Goal: Information Seeking & Learning: Learn about a topic

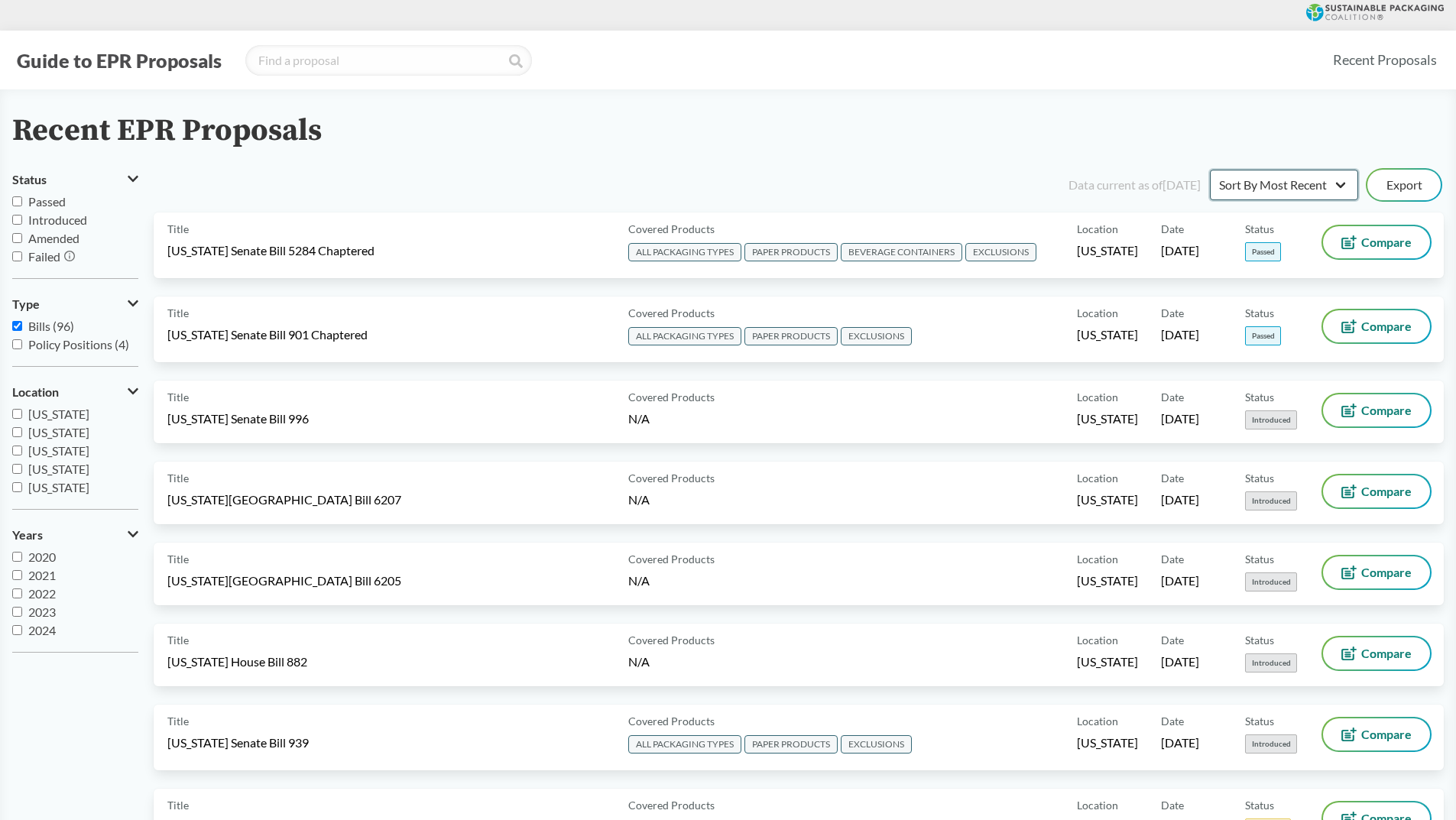
click at [1343, 184] on select "Sort By Most Recent Sort By Status" at bounding box center [1283, 185] width 149 height 31
select select "Sort By Status"
click at [1209, 169] on select "Sort By Most Recent Sort By Status" at bounding box center [1283, 185] width 149 height 31
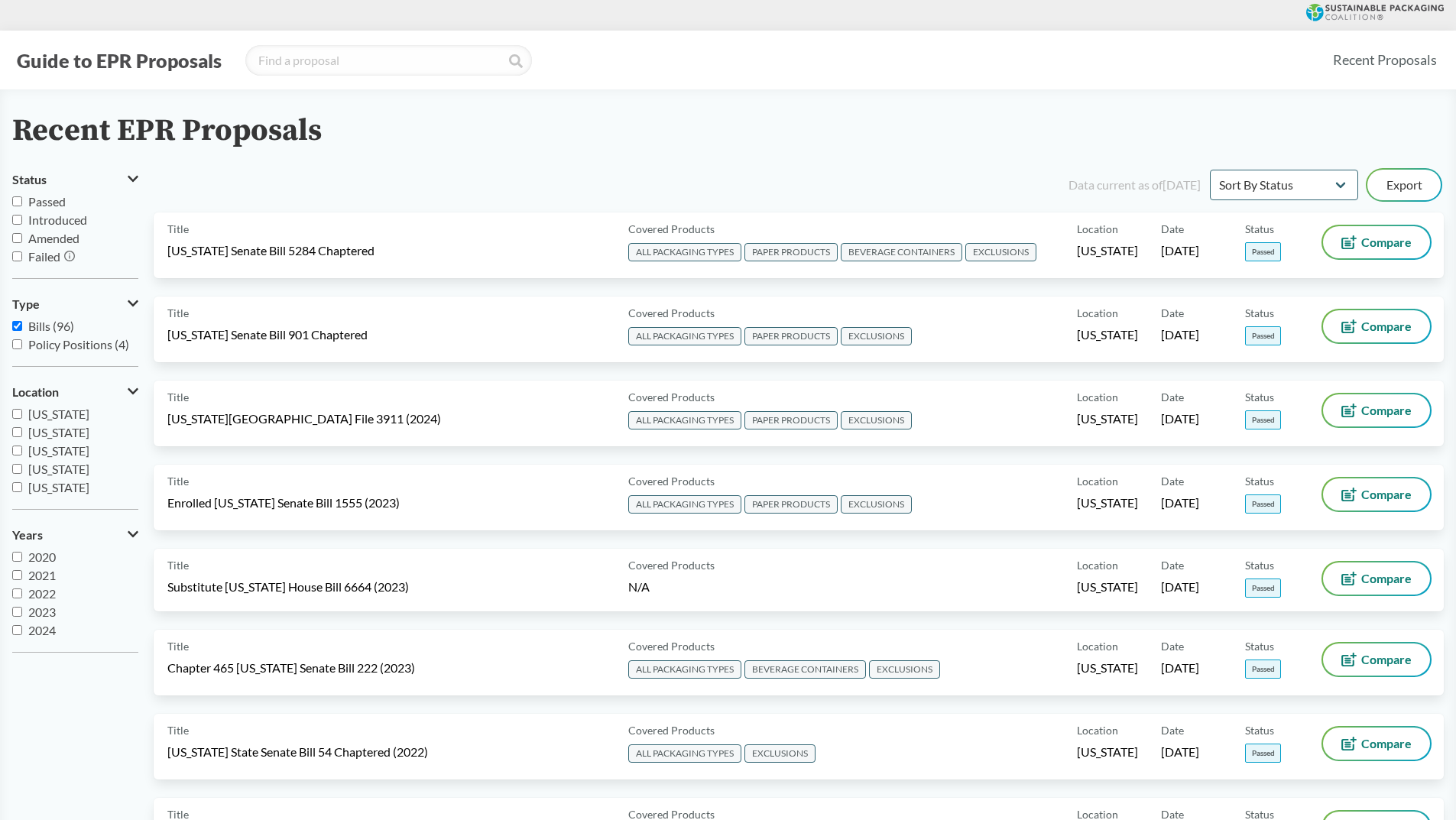
click at [13, 202] on input "Passed" at bounding box center [17, 202] width 10 height 10
checkbox input "true"
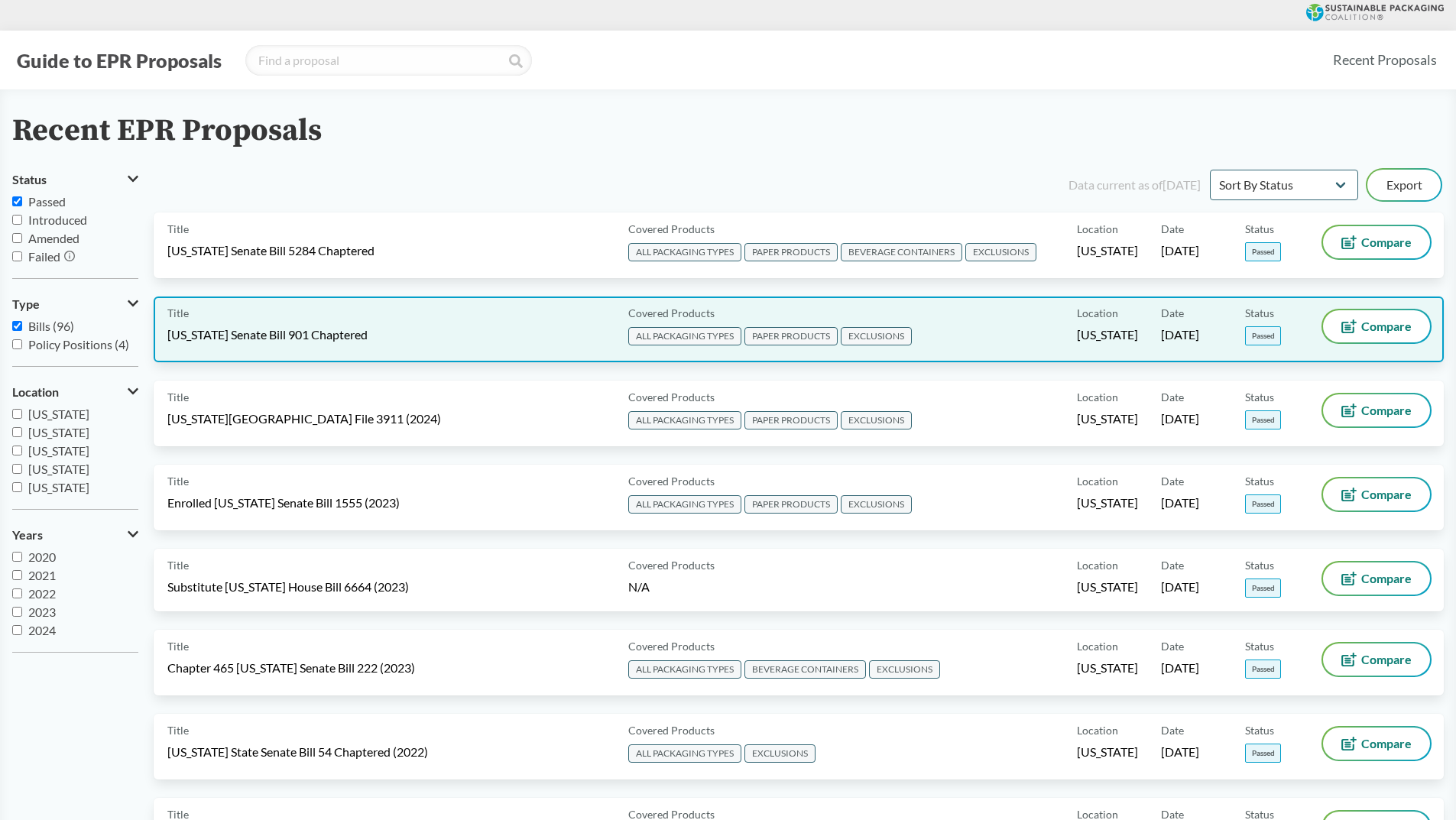
click at [672, 337] on span "ALL PACKAGING TYPES" at bounding box center [684, 336] width 113 height 18
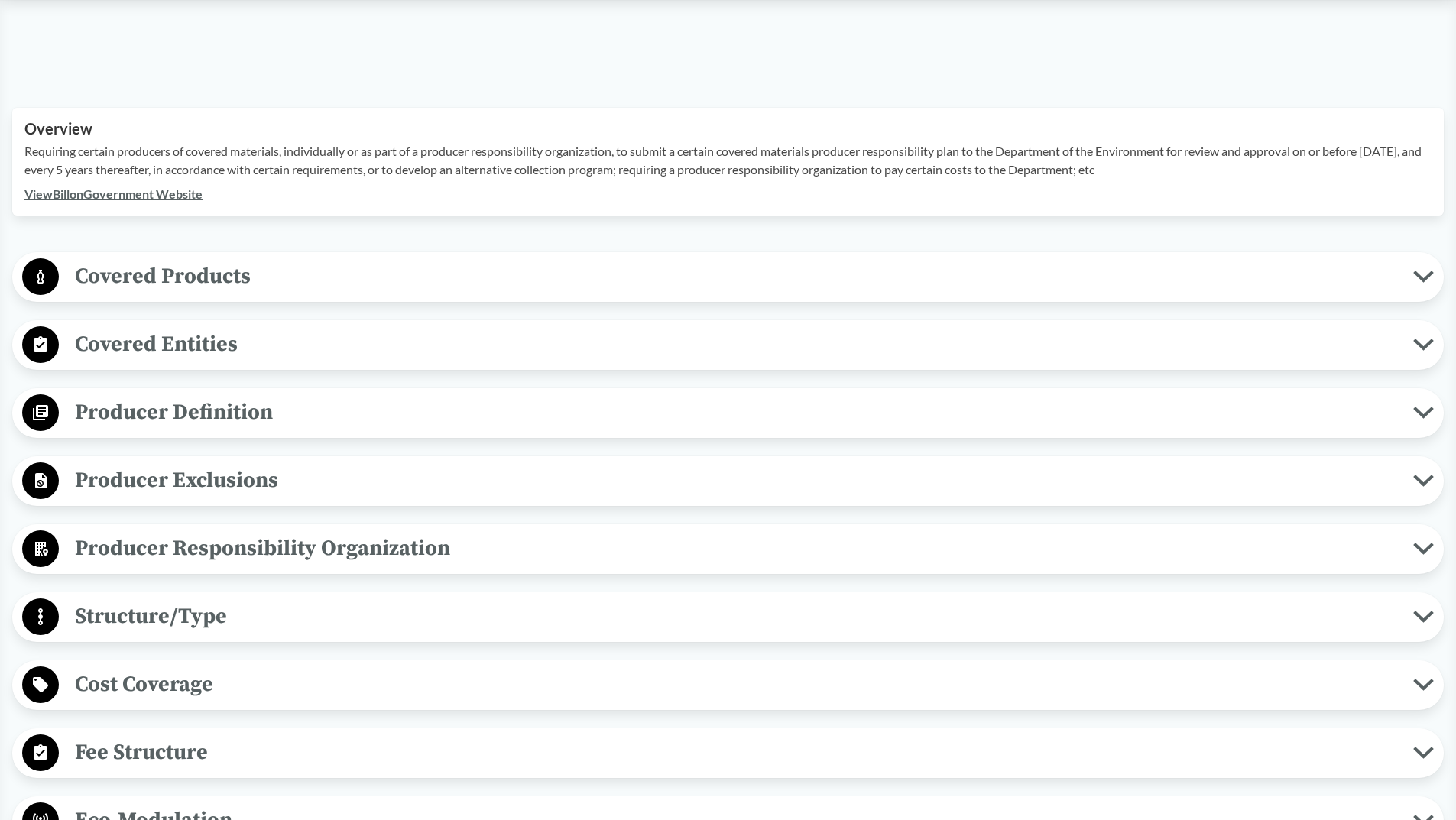
scroll to position [483, 0]
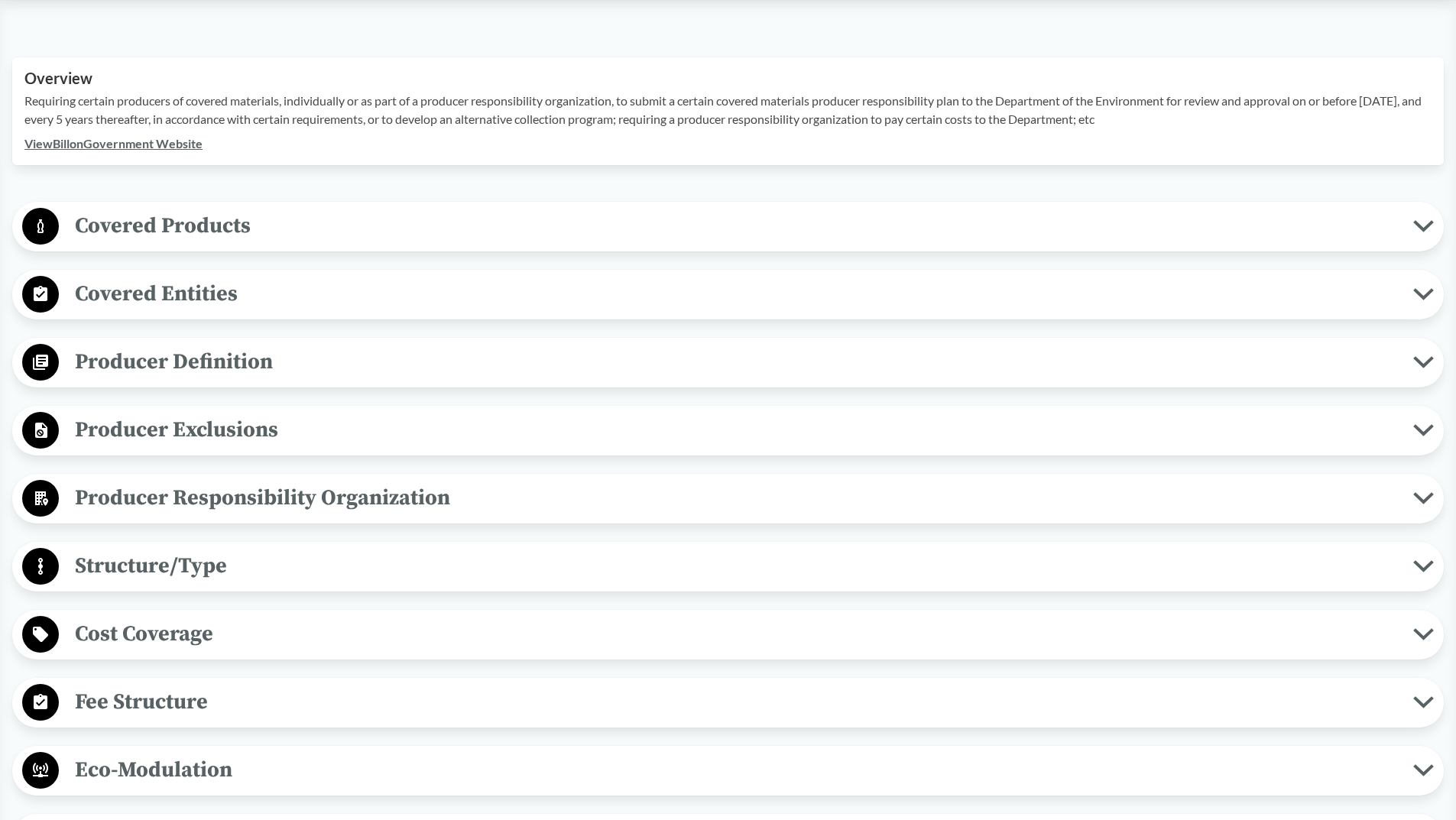
click at [1421, 223] on icon at bounding box center [1423, 226] width 21 height 12
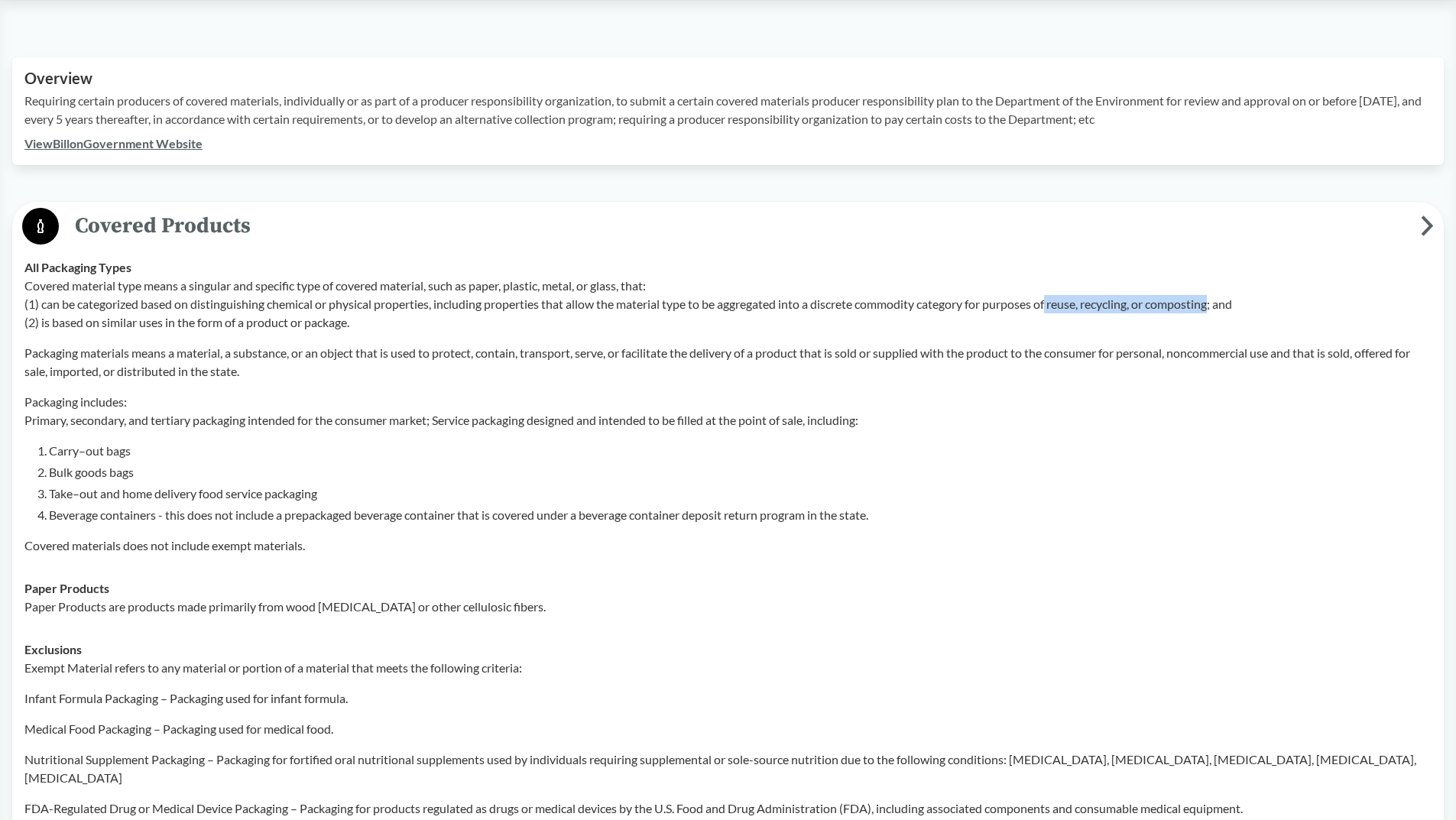
drag, startPoint x: 1061, startPoint y: 307, endPoint x: 1221, endPoint y: 306, distance: 160.0
click at [1227, 308] on p "Covered material type means a singular and specific type of covered material, s…" at bounding box center [728, 304] width 1407 height 55
copy p "reuse, recycling, or composting"
click at [831, 663] on p "Exempt Material refers to any material or portion of a material that meets the …" at bounding box center [728, 667] width 1407 height 18
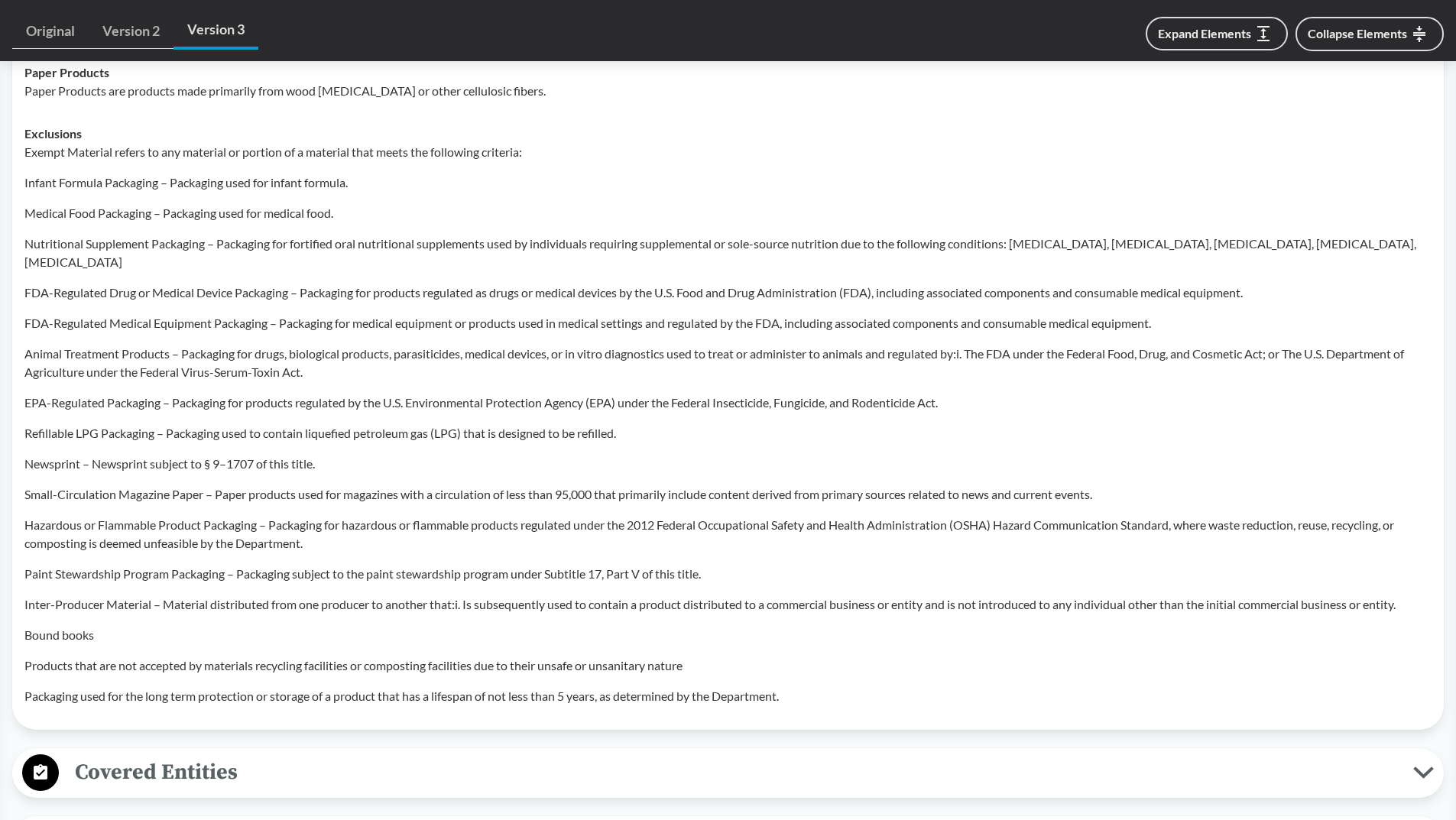
scroll to position [1056, 0]
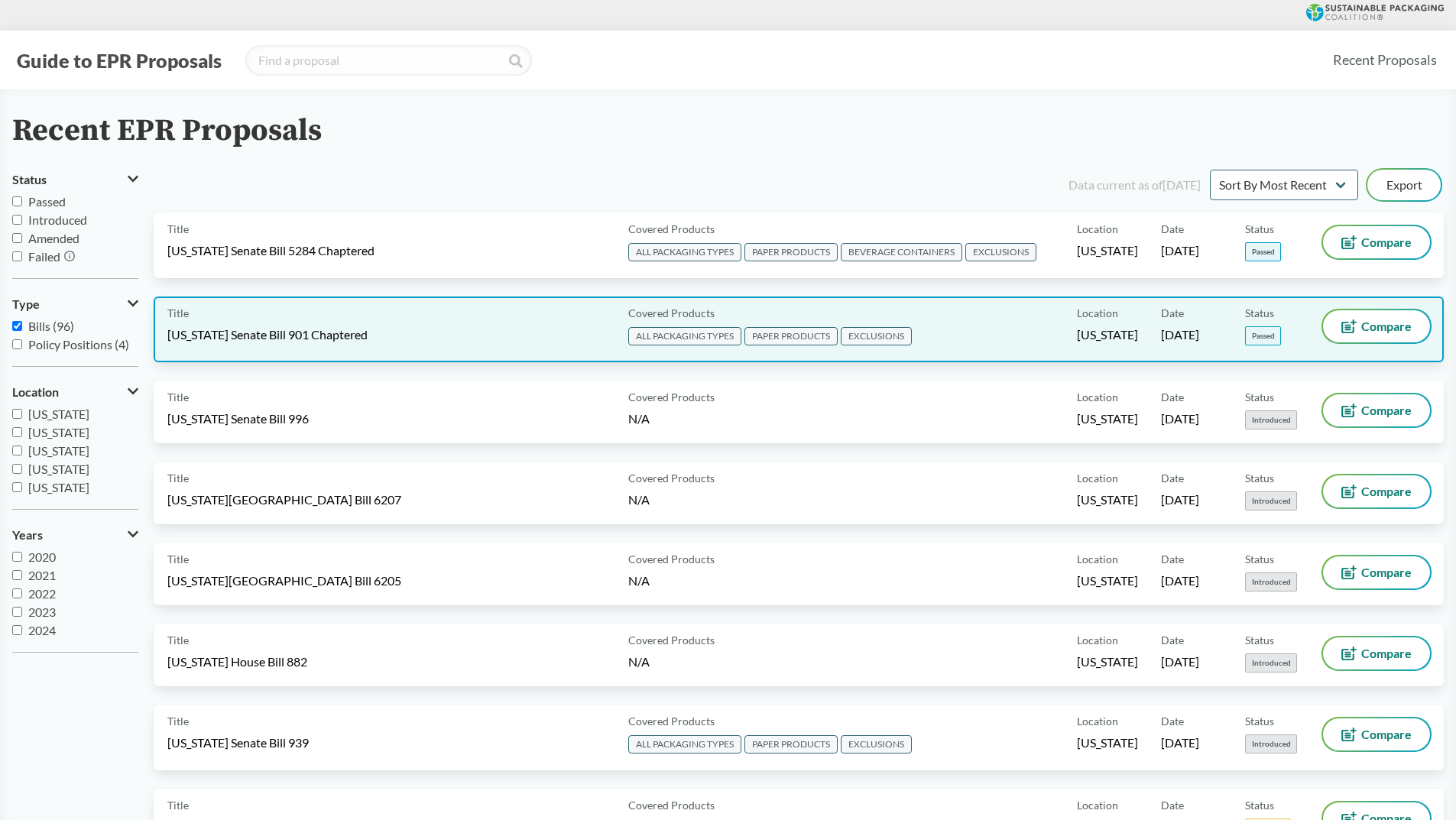
click at [780, 336] on span "PAPER PRODUCTS" at bounding box center [791, 336] width 93 height 18
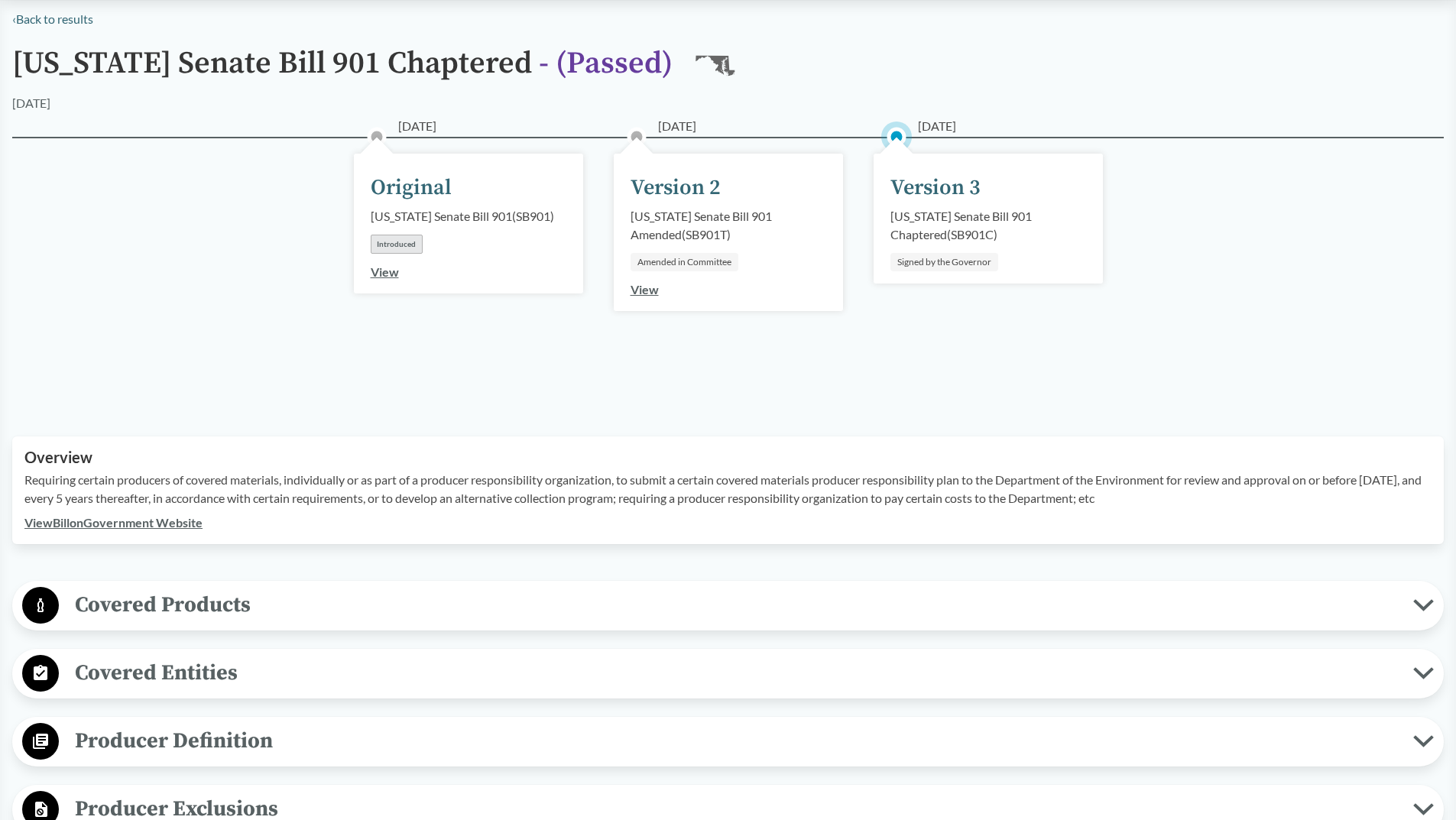
scroll to position [108, 0]
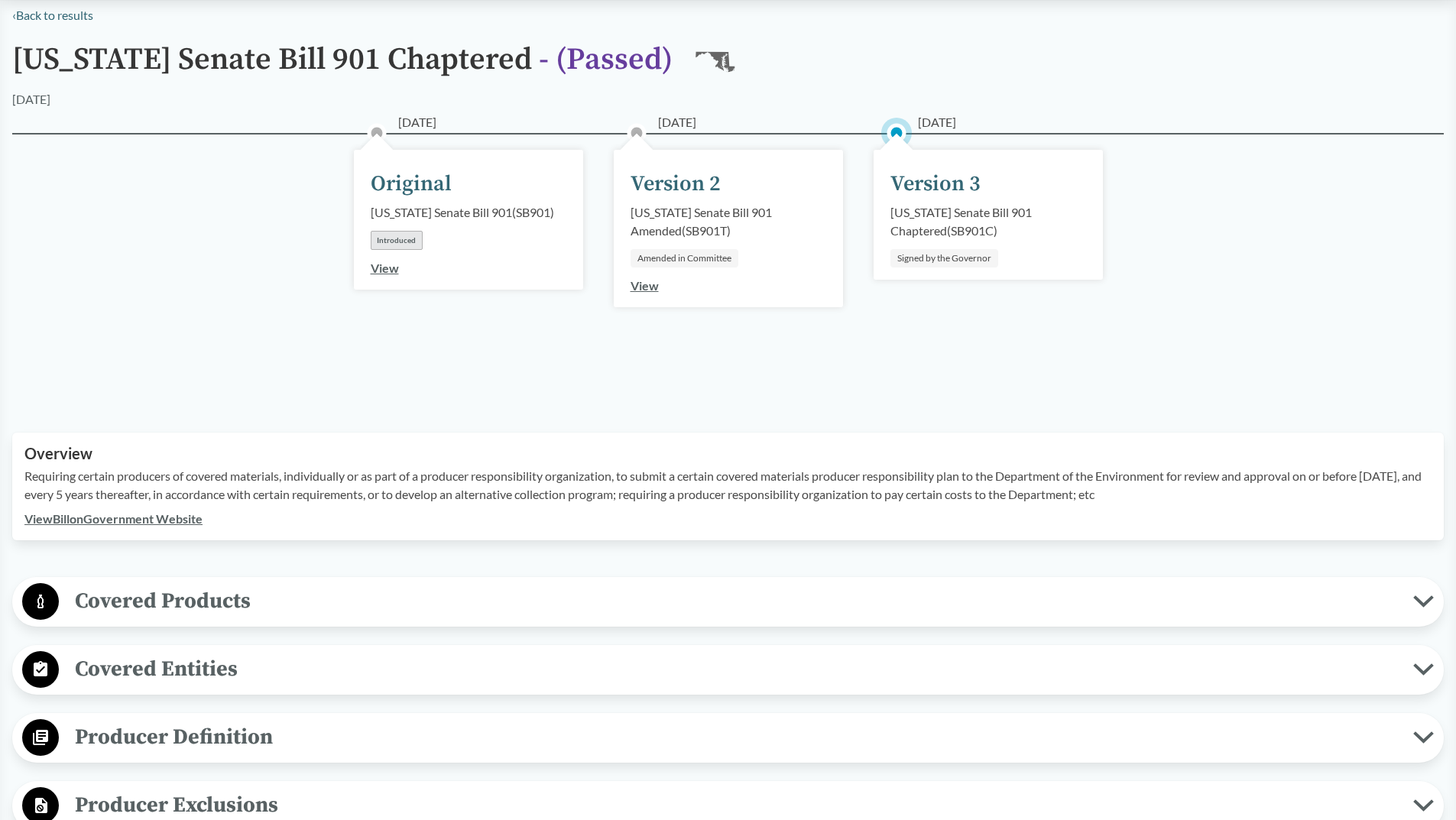
click at [1420, 596] on icon at bounding box center [1423, 601] width 21 height 12
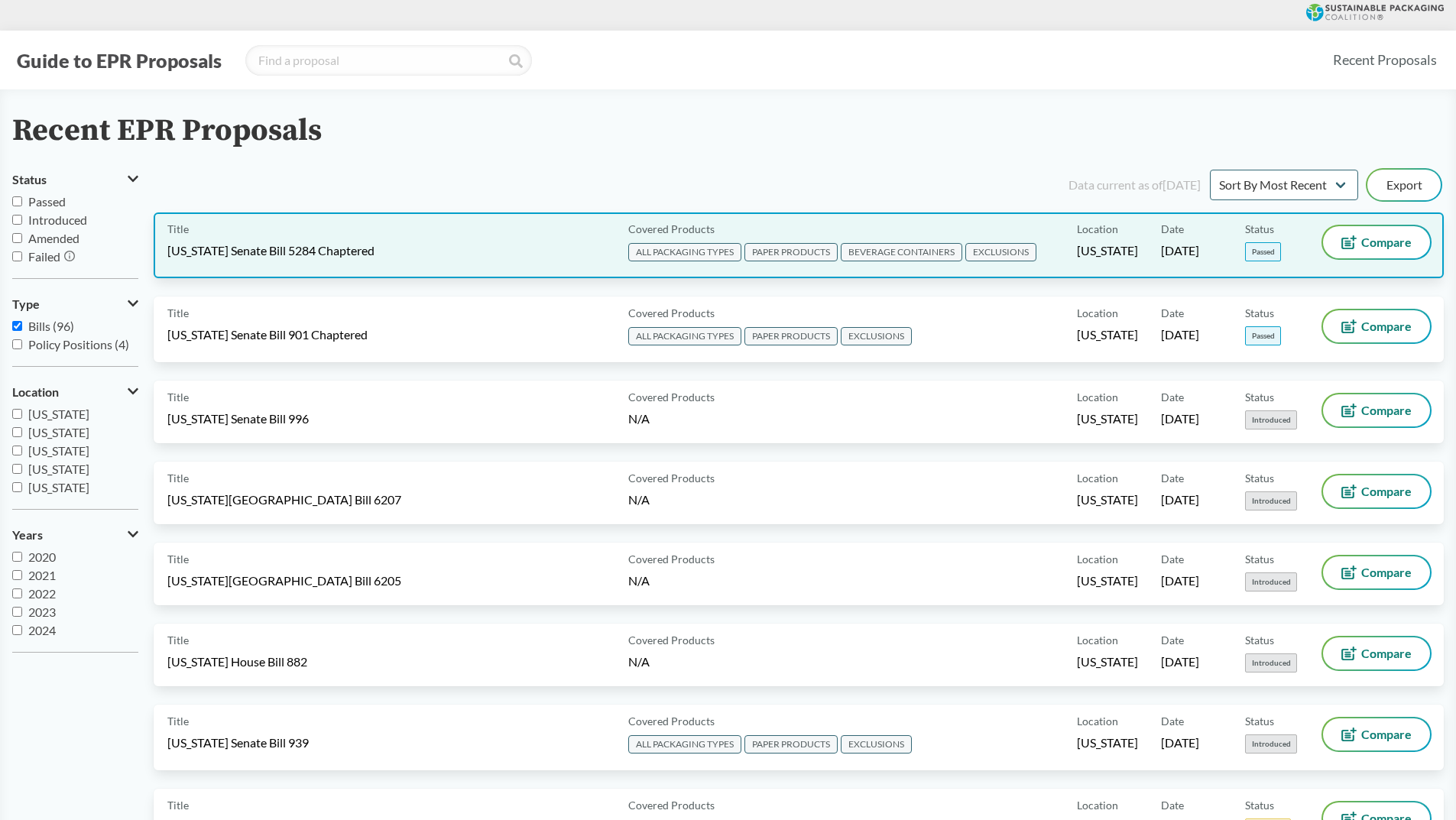
click at [691, 251] on span "ALL PACKAGING TYPES" at bounding box center [684, 252] width 113 height 18
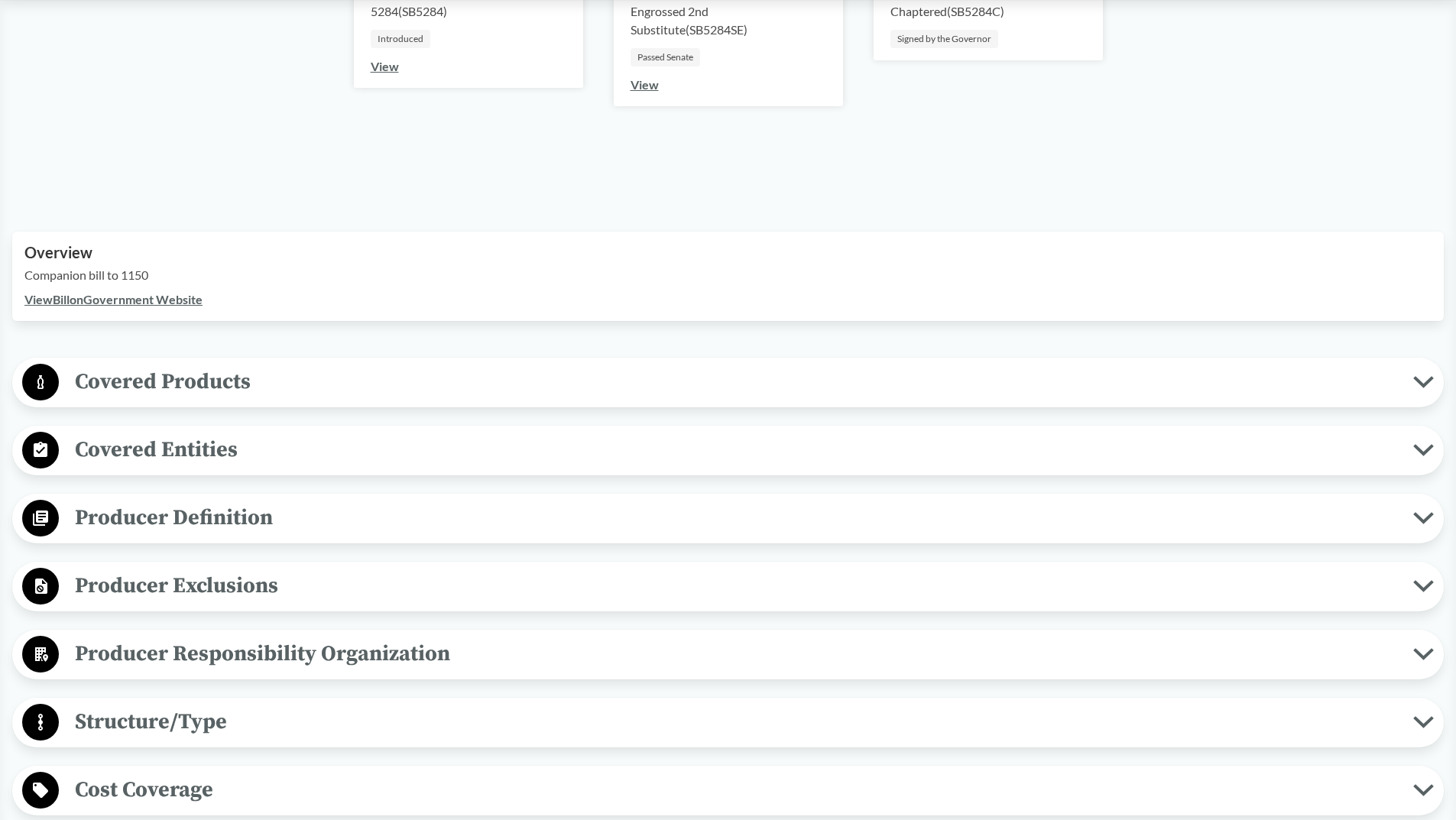
scroll to position [320, 0]
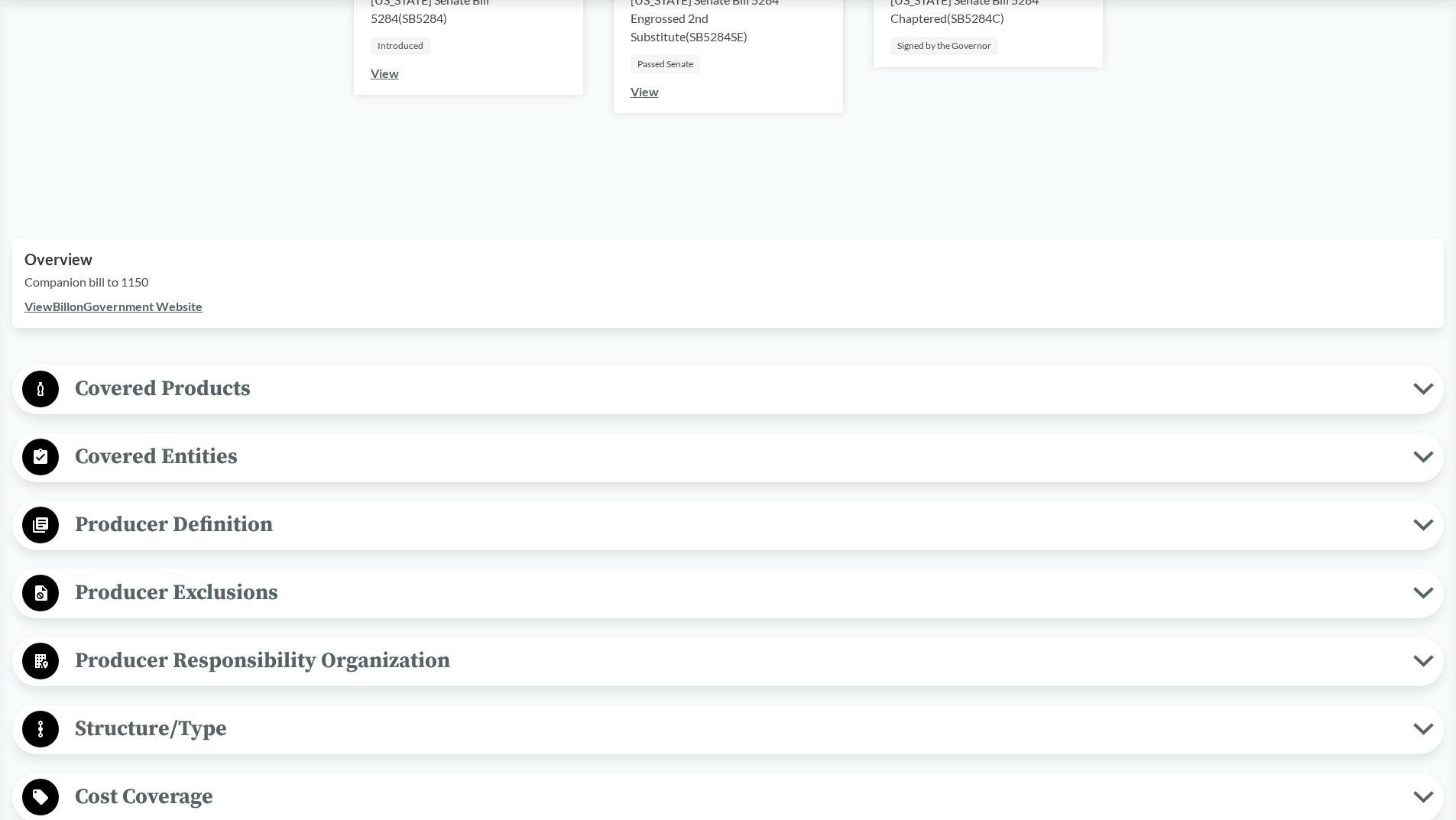
click at [1423, 387] on icon at bounding box center [1423, 389] width 21 height 12
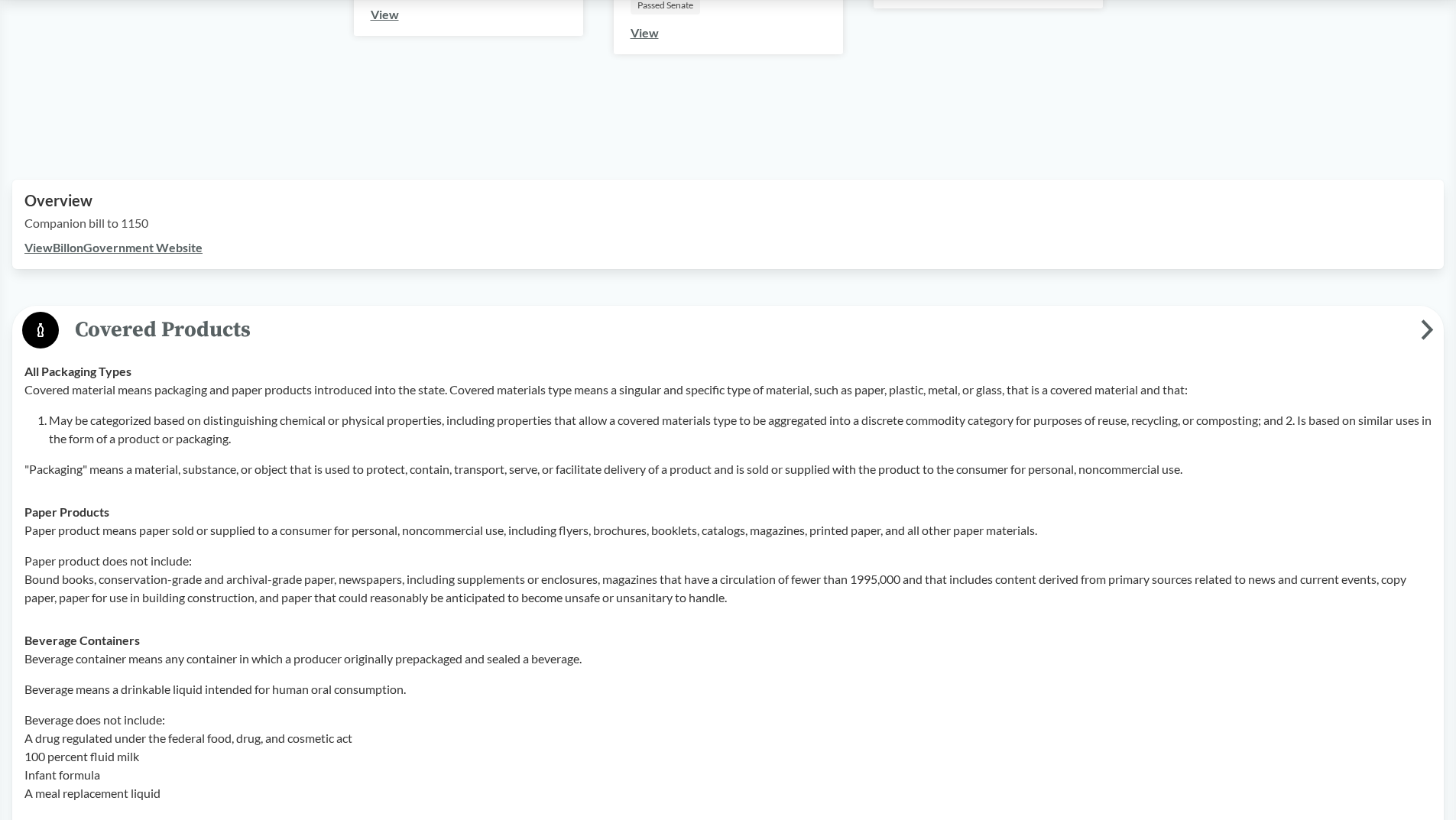
scroll to position [382, 0]
click at [687, 746] on p "Beverage does not include: A drug regulated under the federal food, drug, and c…" at bounding box center [728, 753] width 1407 height 92
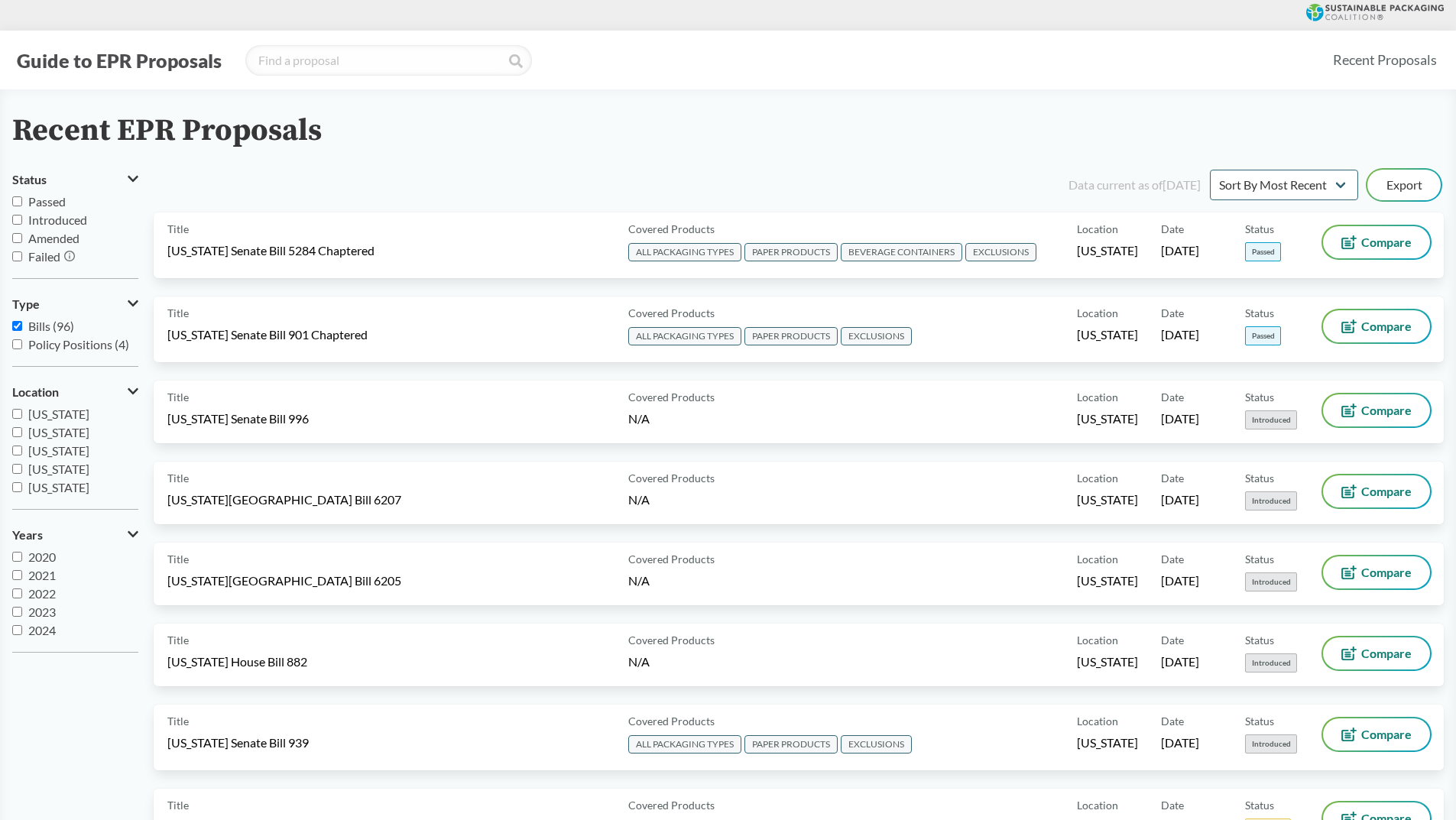
click at [18, 201] on input "Passed" at bounding box center [17, 202] width 10 height 10
checkbox input "true"
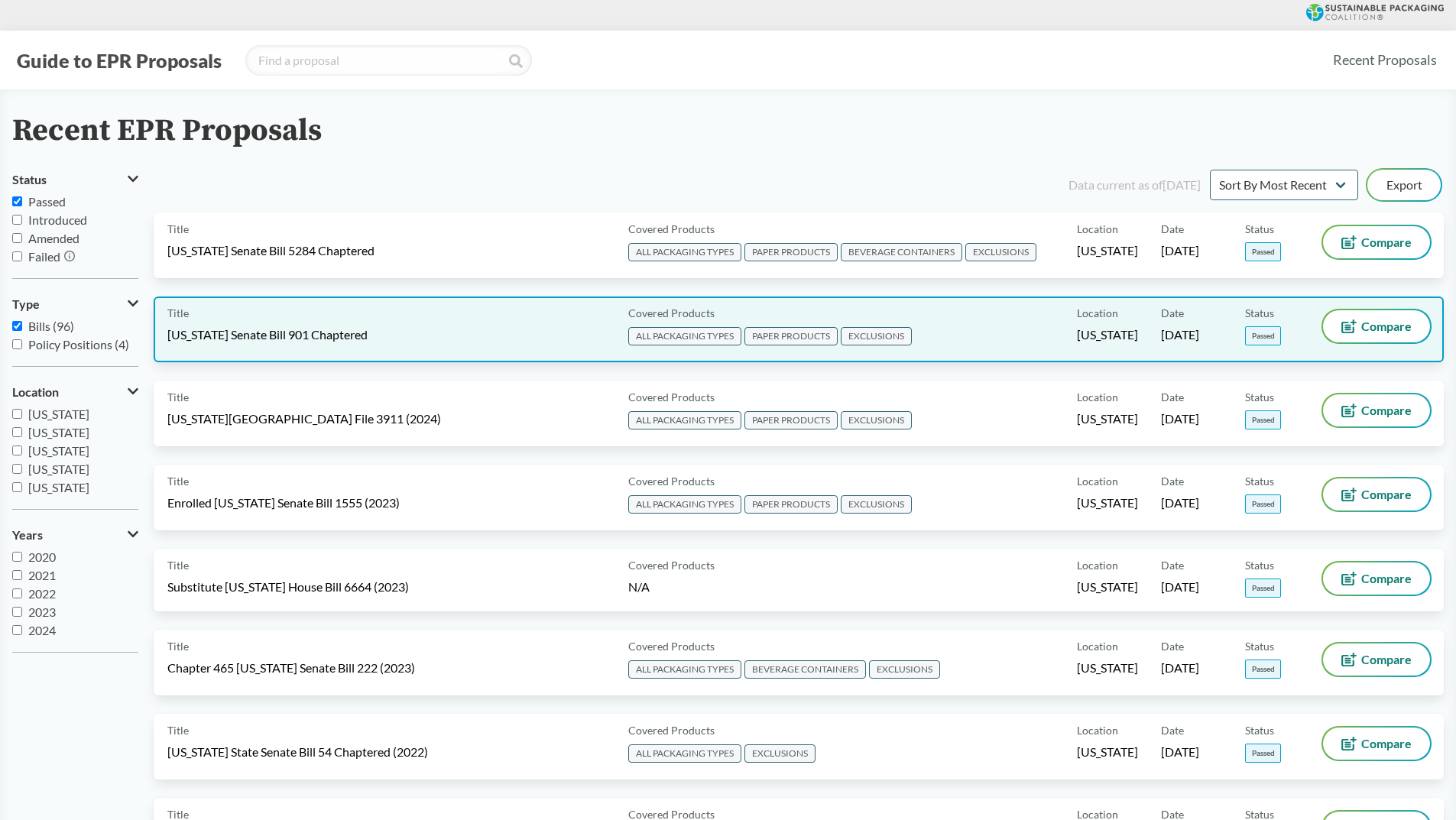
click at [871, 338] on span "EXCLUSIONS" at bounding box center [876, 336] width 71 height 18
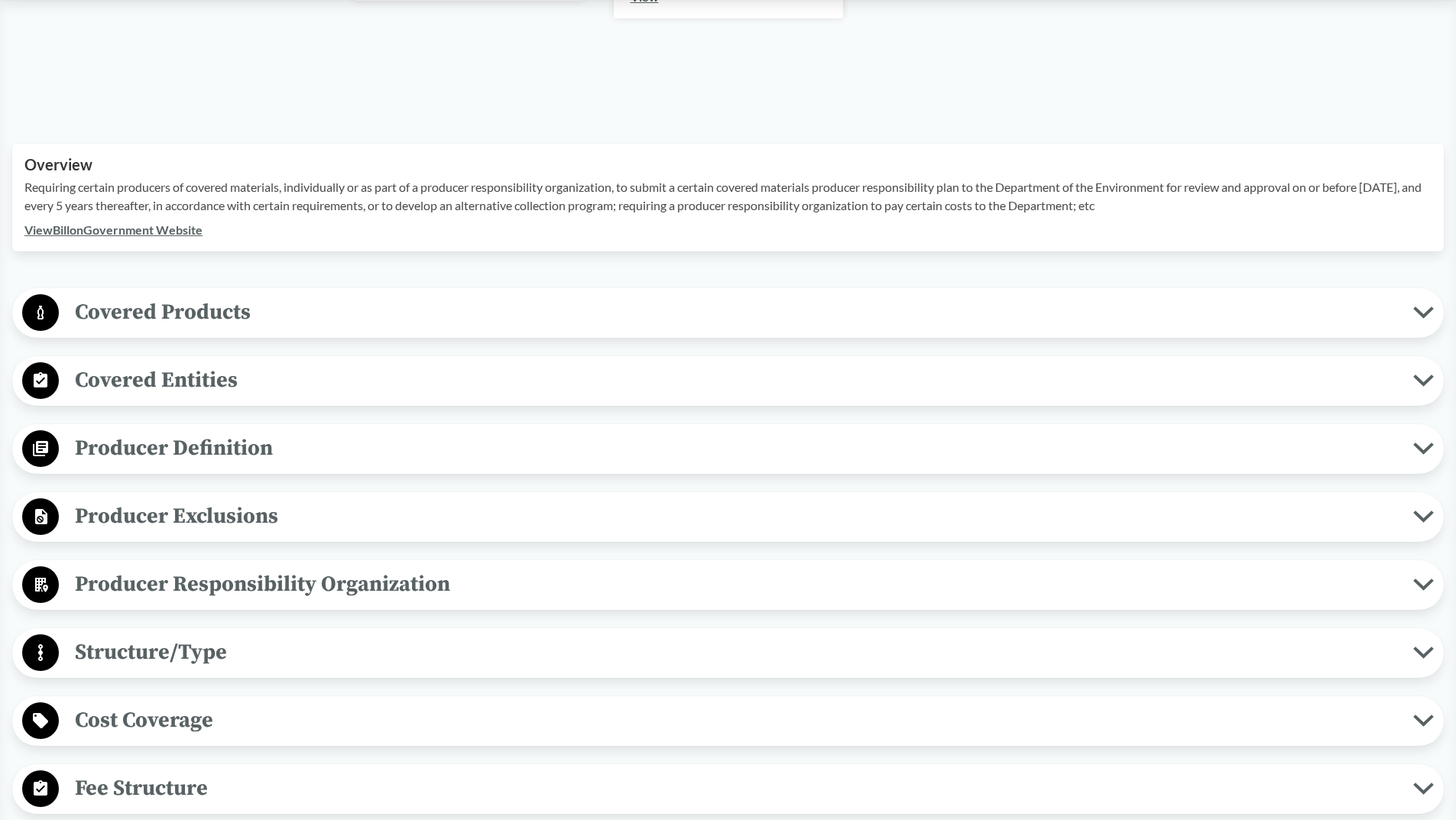
scroll to position [393, 0]
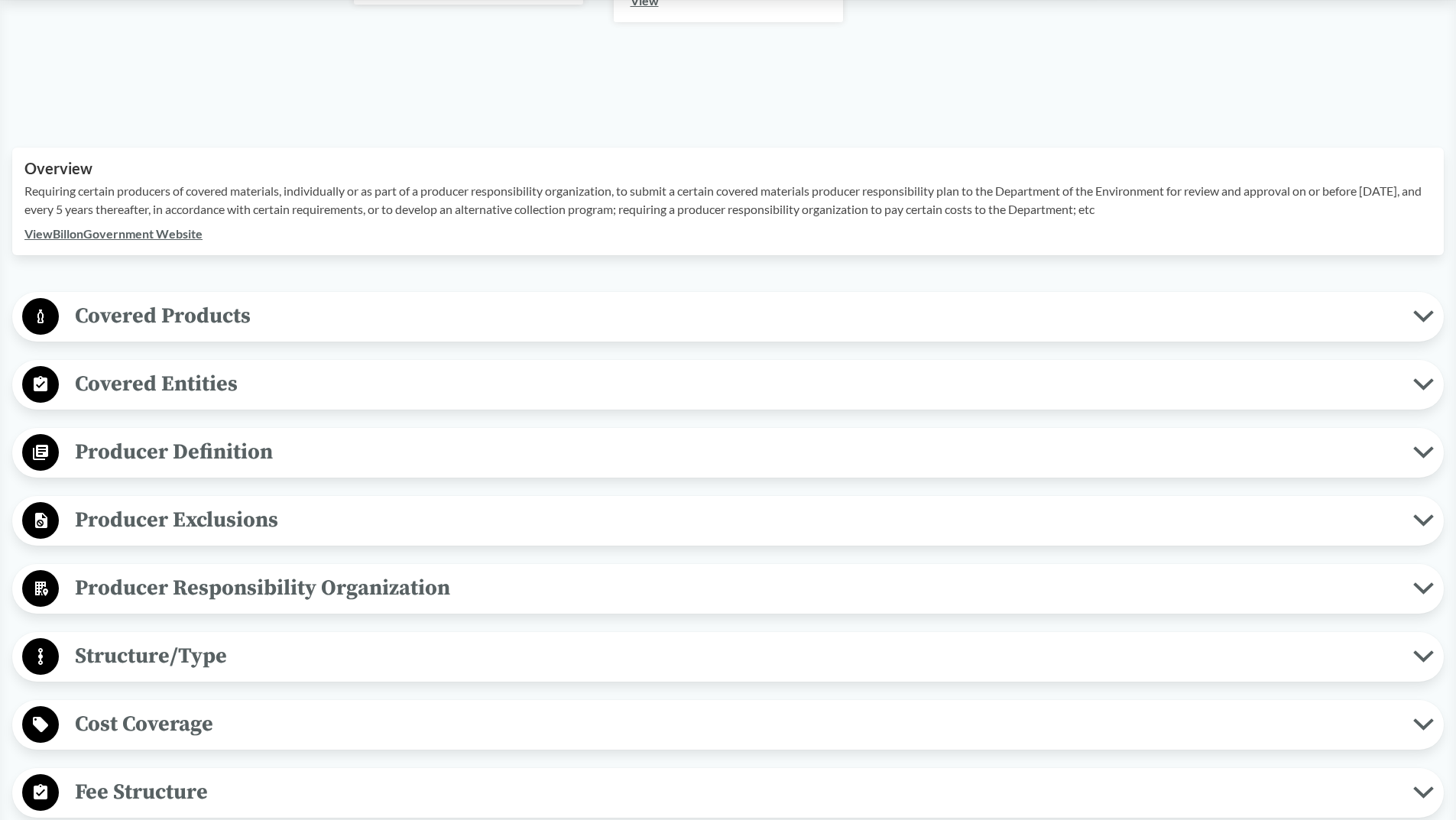
click at [239, 453] on span "Producer Definition" at bounding box center [736, 451] width 1354 height 35
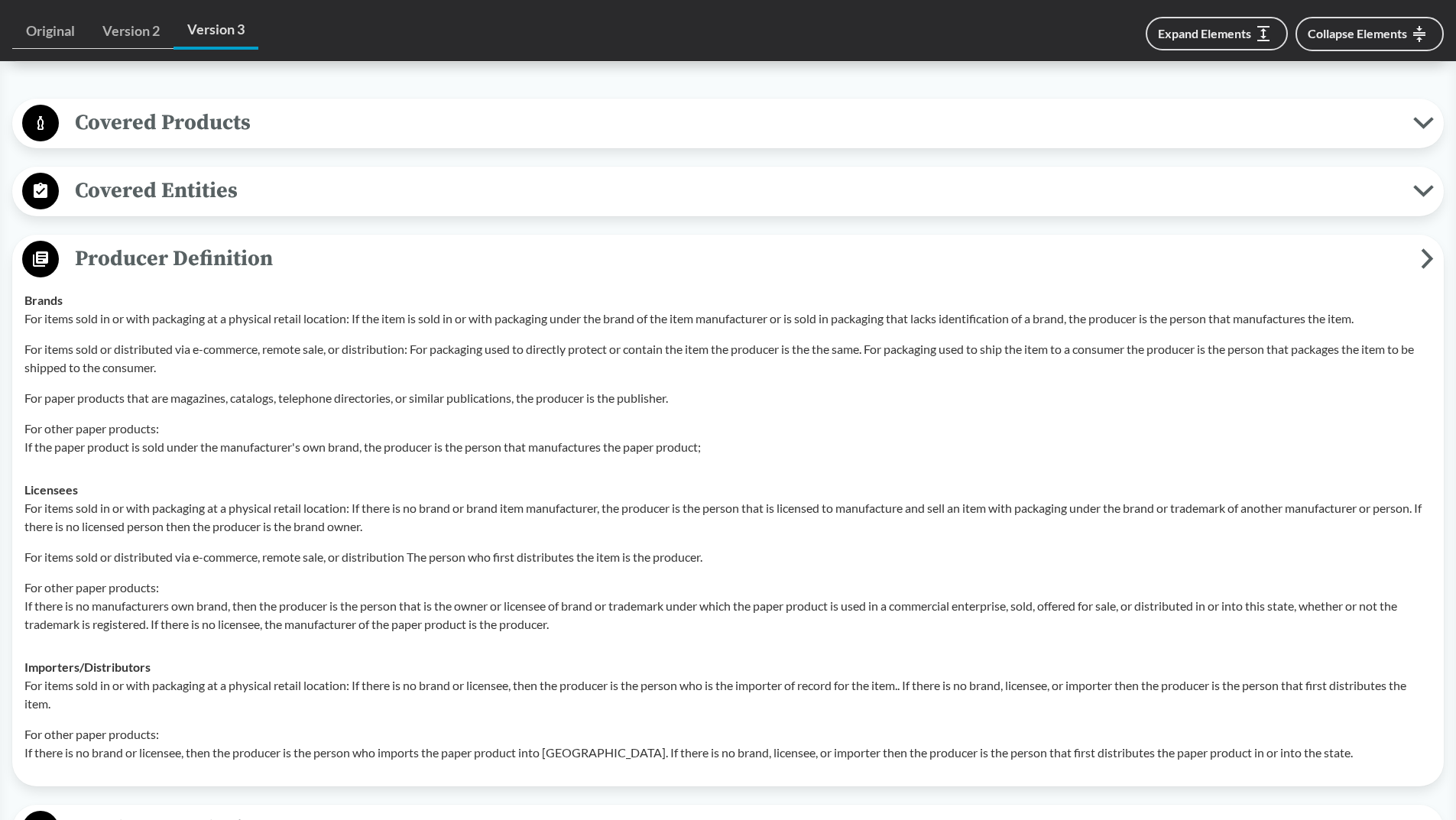
scroll to position [577, 0]
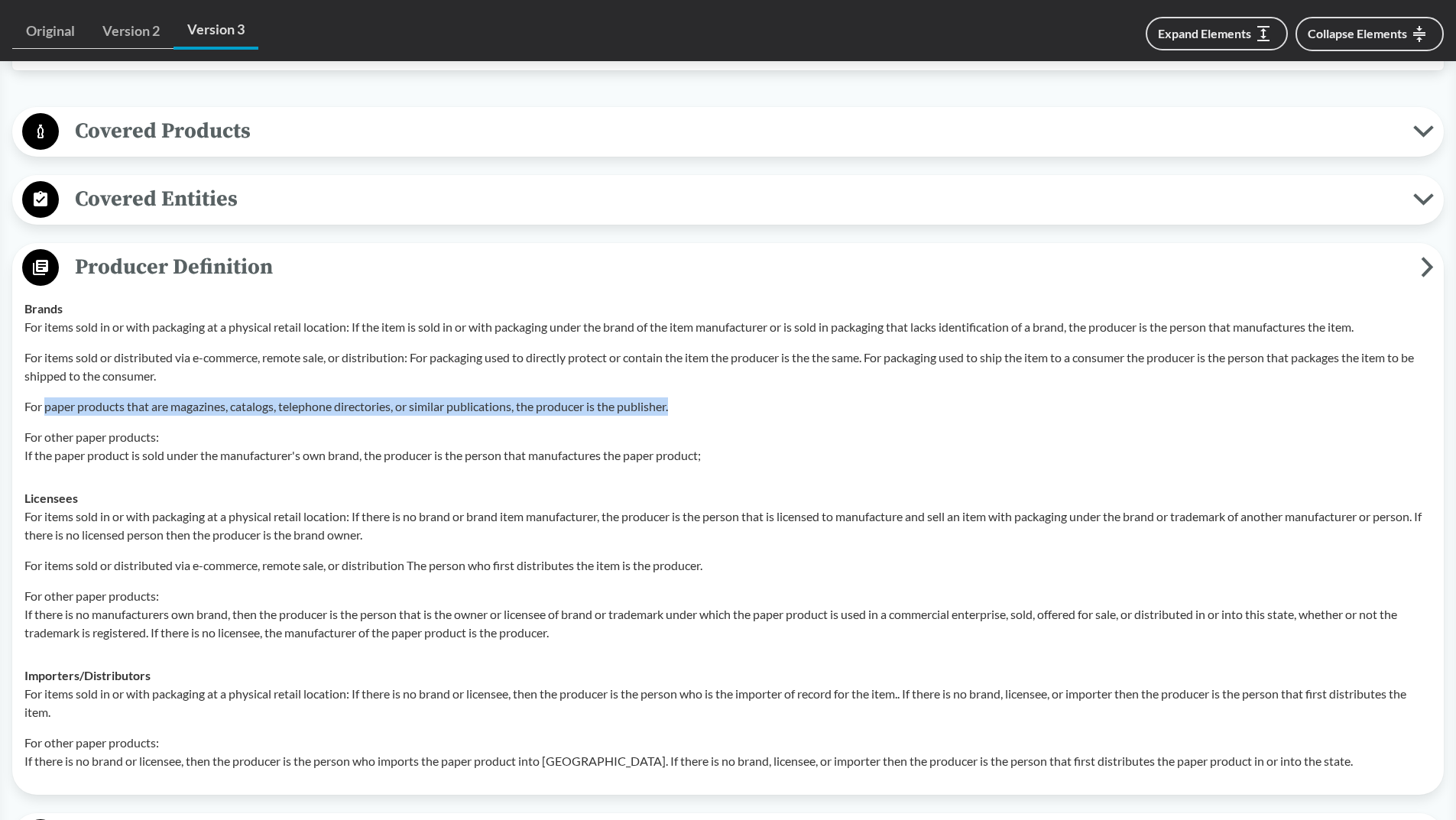
drag, startPoint x: 44, startPoint y: 408, endPoint x: 590, endPoint y: 514, distance: 556.2
click at [705, 412] on p "For paper products that are magazines, catalogs, telephone directories, or simi…" at bounding box center [728, 406] width 1407 height 18
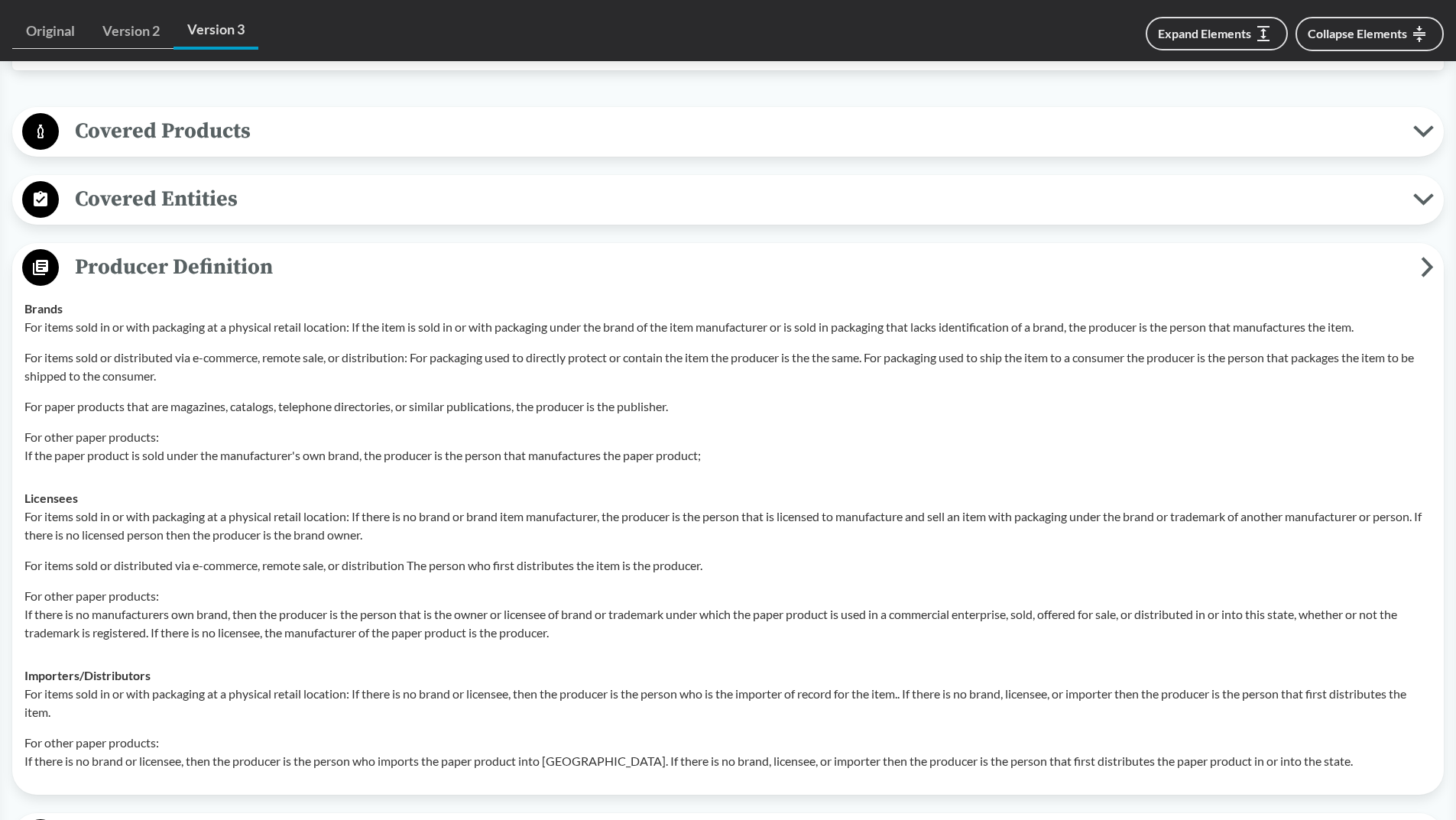
click at [247, 338] on div "For items sold in or with packaging at a physical retail location: If the item …" at bounding box center [728, 391] width 1407 height 147
click at [186, 559] on p "For items sold or distributed via e-commerce, remote sale, or distribution The …" at bounding box center [728, 565] width 1407 height 18
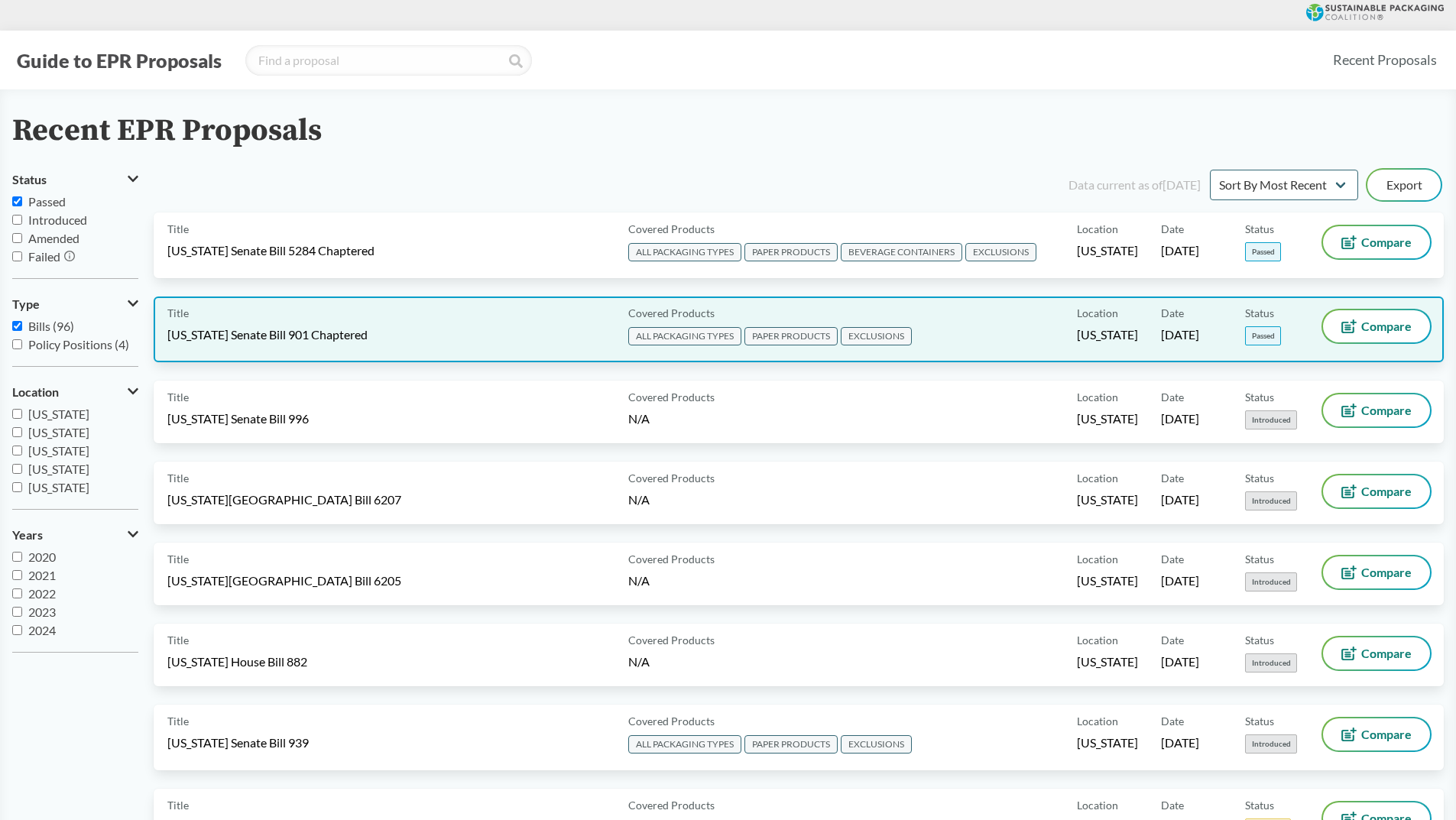
click at [692, 335] on span "ALL PACKAGING TYPES" at bounding box center [684, 336] width 113 height 18
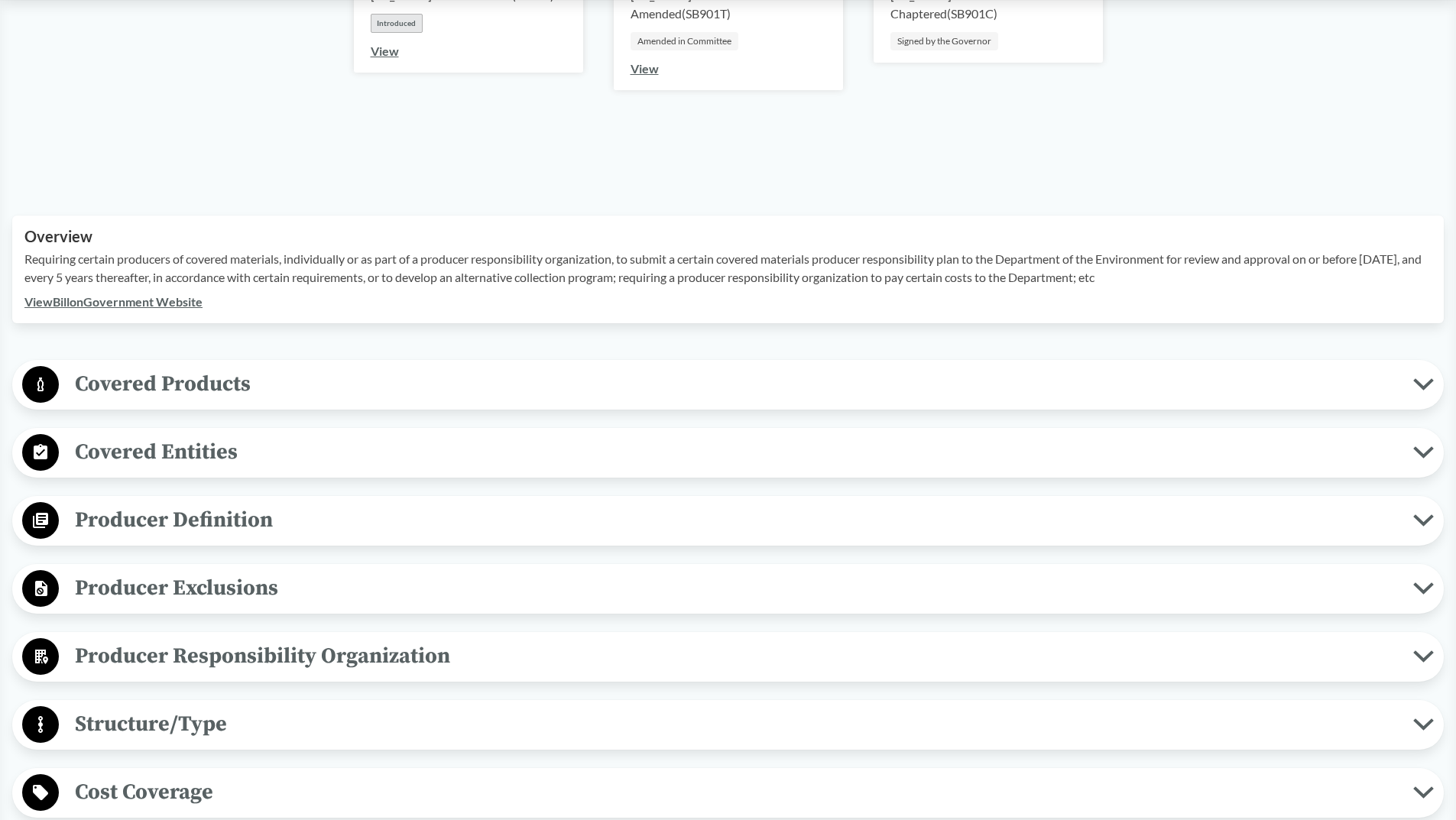
scroll to position [355, 0]
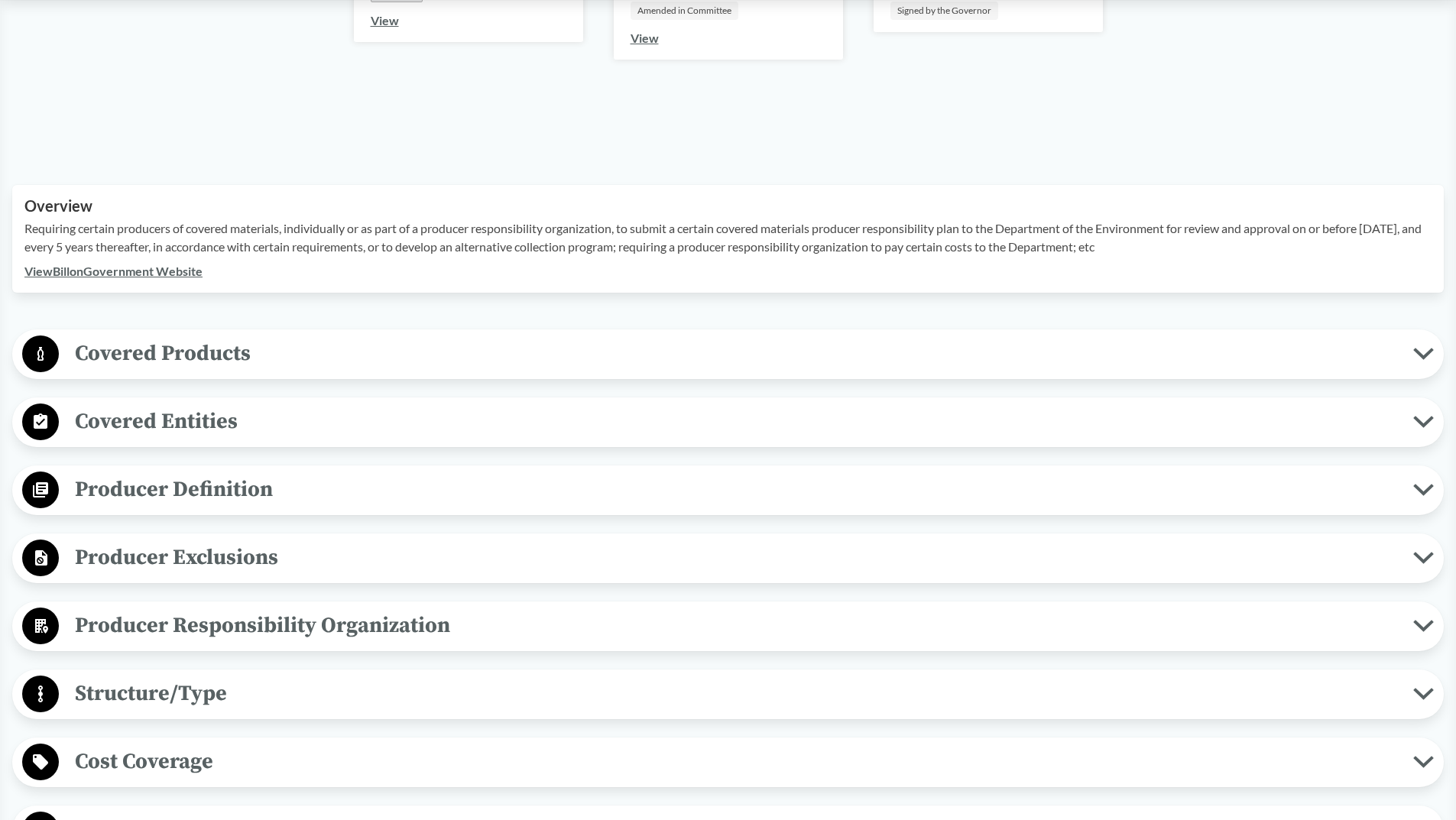
click at [1412, 493] on span "Producer Definition" at bounding box center [736, 489] width 1354 height 35
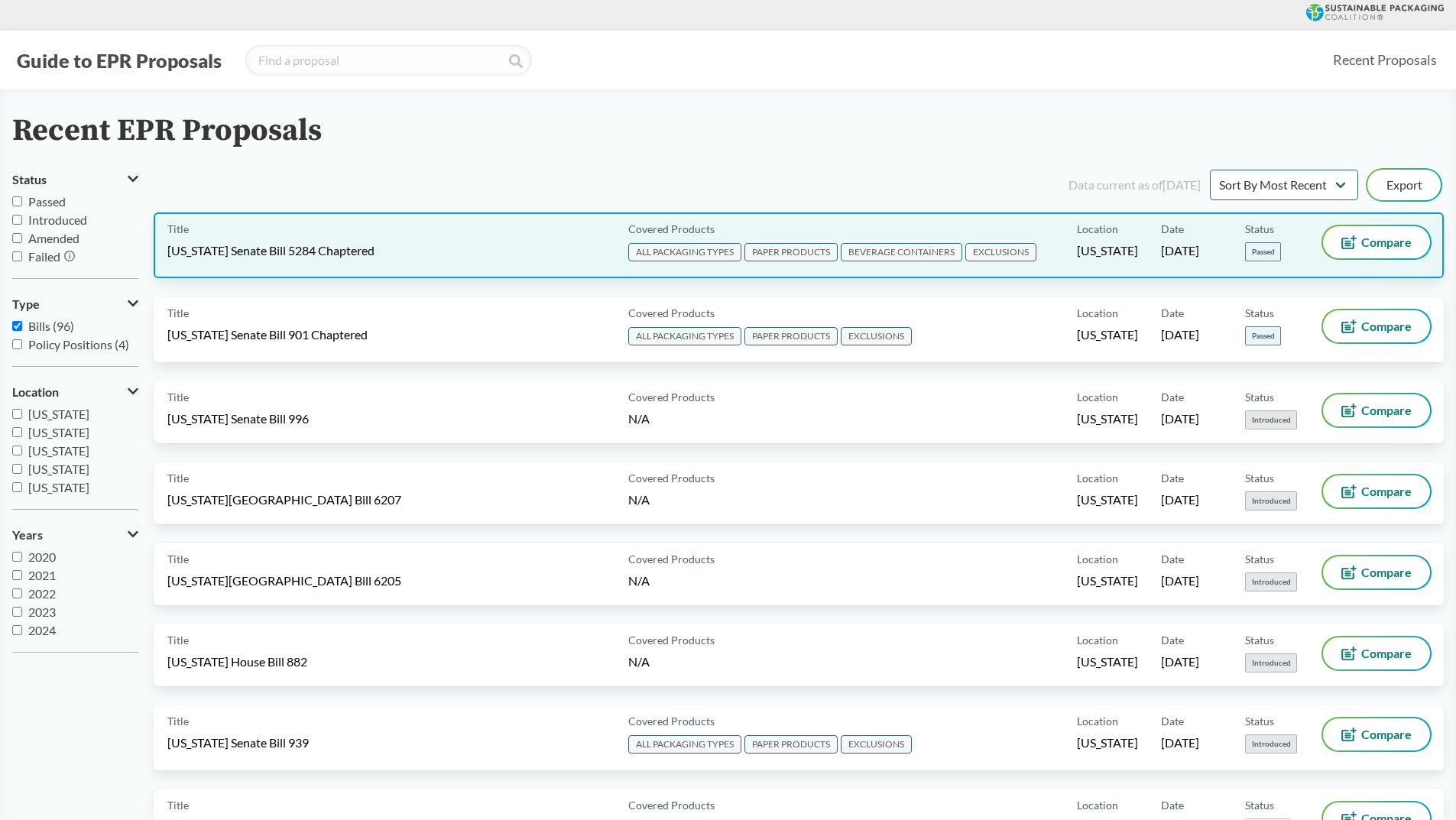
click at [678, 251] on span "ALL PACKAGING TYPES" at bounding box center [684, 252] width 113 height 18
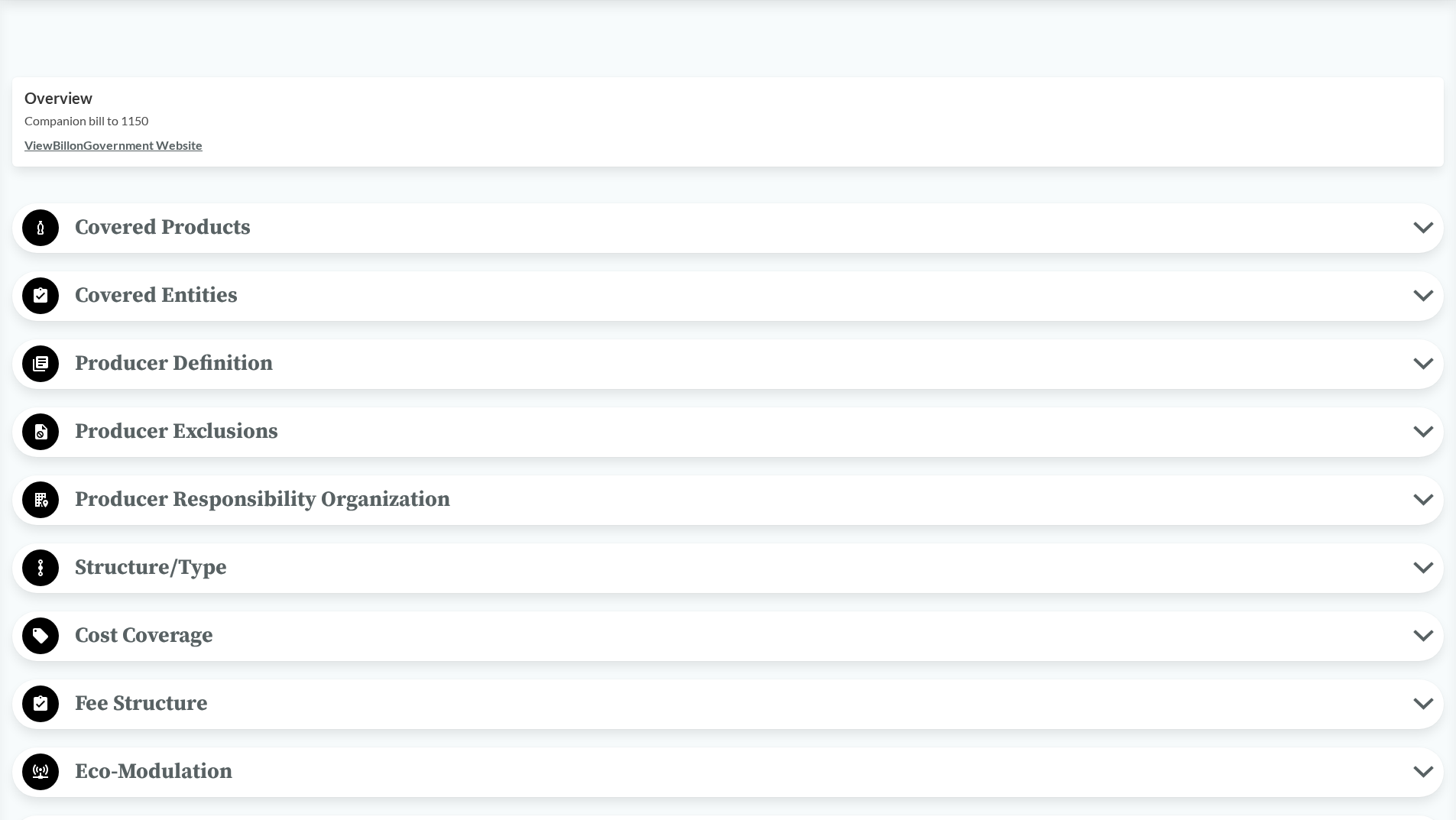
scroll to position [475, 0]
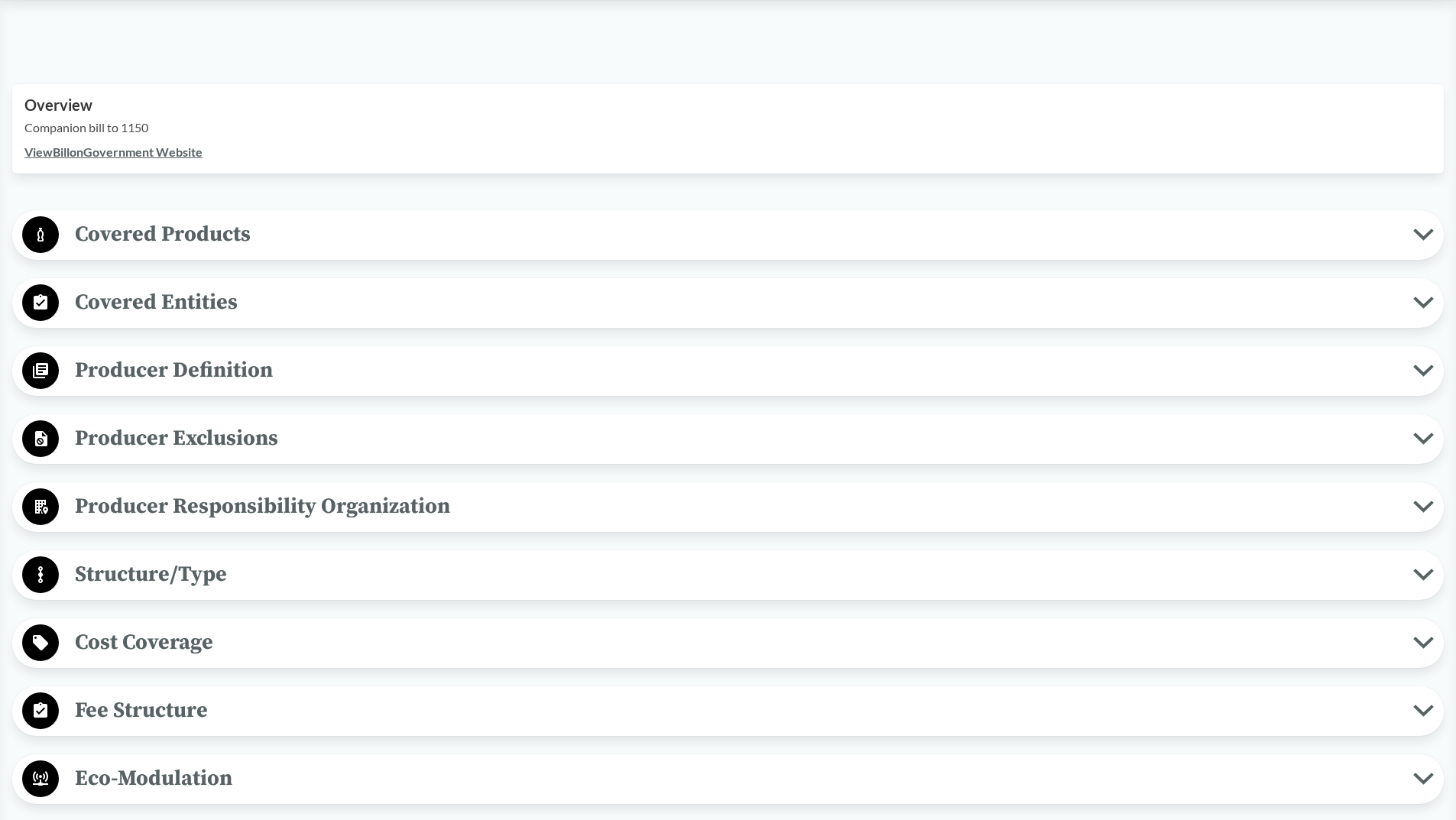
click at [1421, 361] on button "Producer Definition" at bounding box center [728, 371] width 1421 height 39
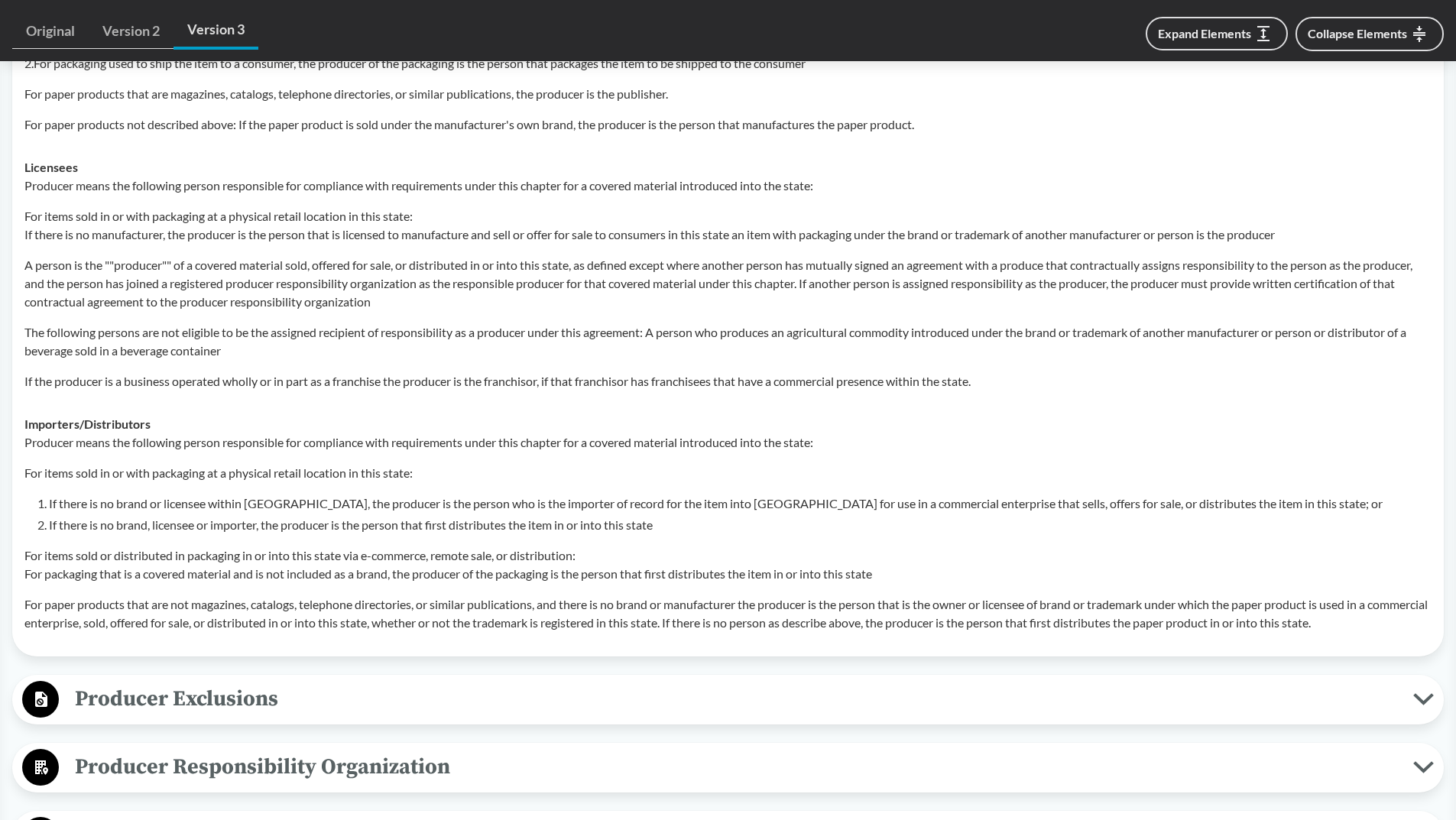
scroll to position [1031, 0]
